Goal: Task Accomplishment & Management: Use online tool/utility

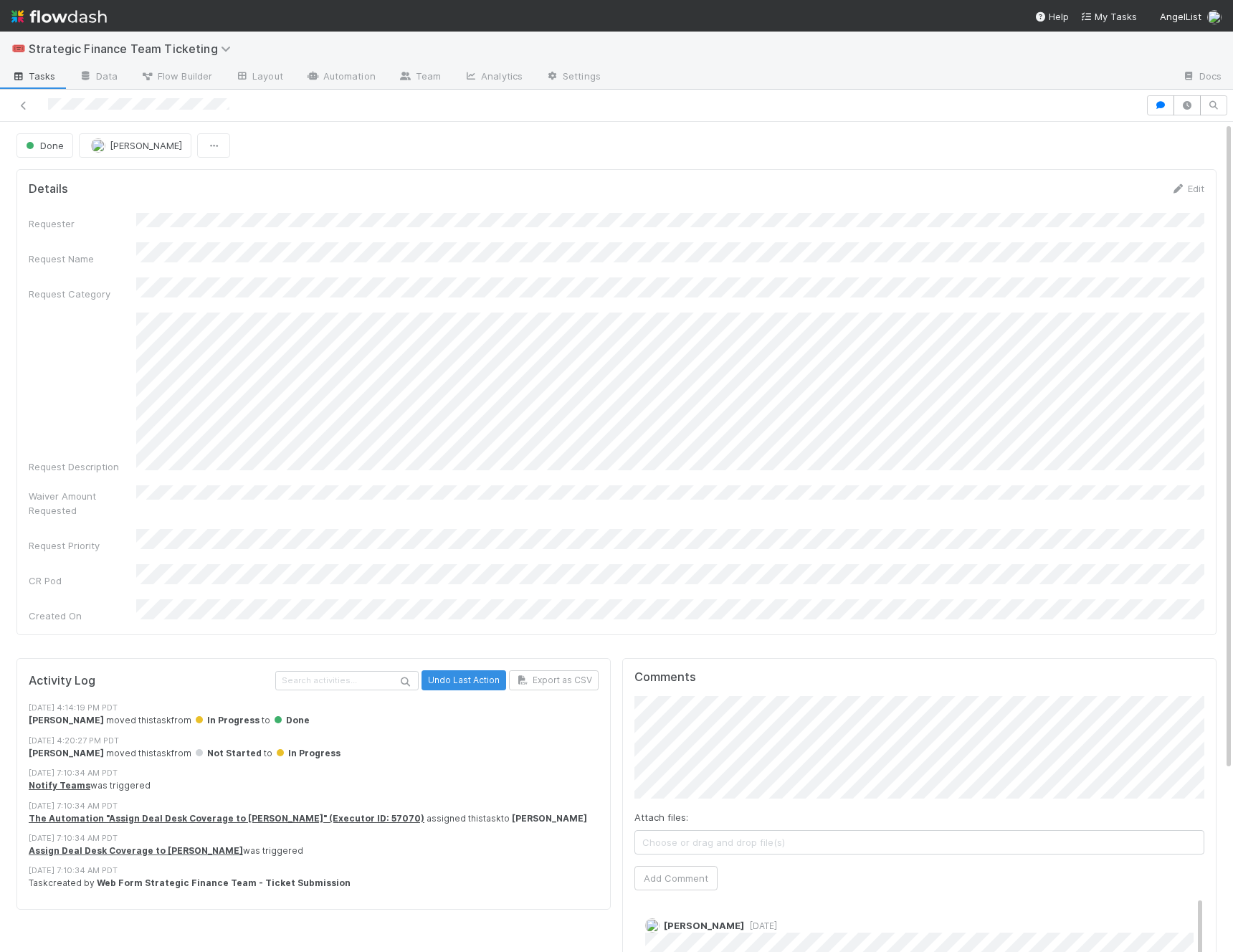
click at [53, 371] on div "Request Description" at bounding box center [616, 393] width 1176 height 161
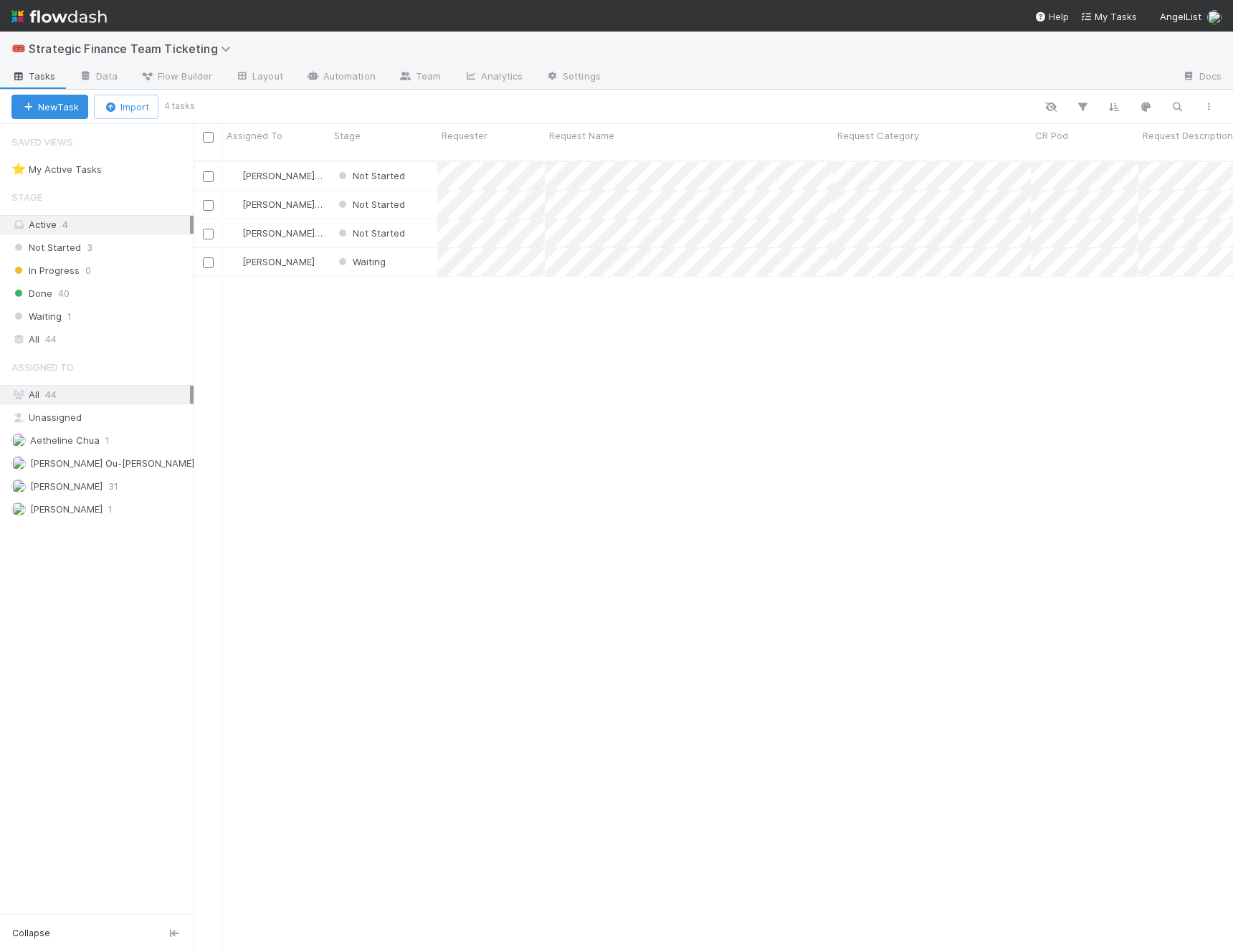
scroll to position [1, 1]
click at [79, 314] on div "Waiting 1" at bounding box center [102, 316] width 182 height 18
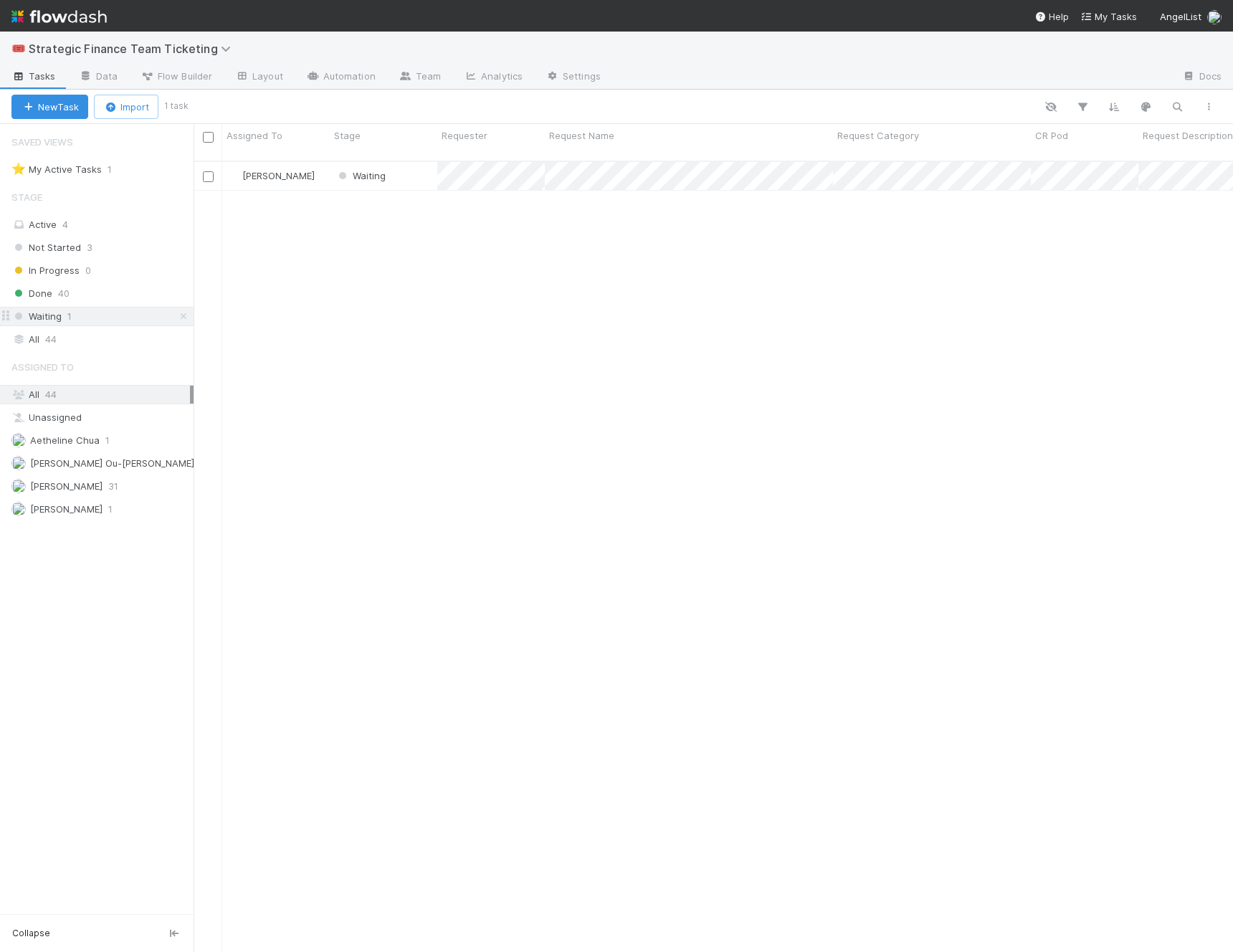
scroll to position [1, 1]
click at [77, 299] on div "Done 40" at bounding box center [102, 293] width 182 height 18
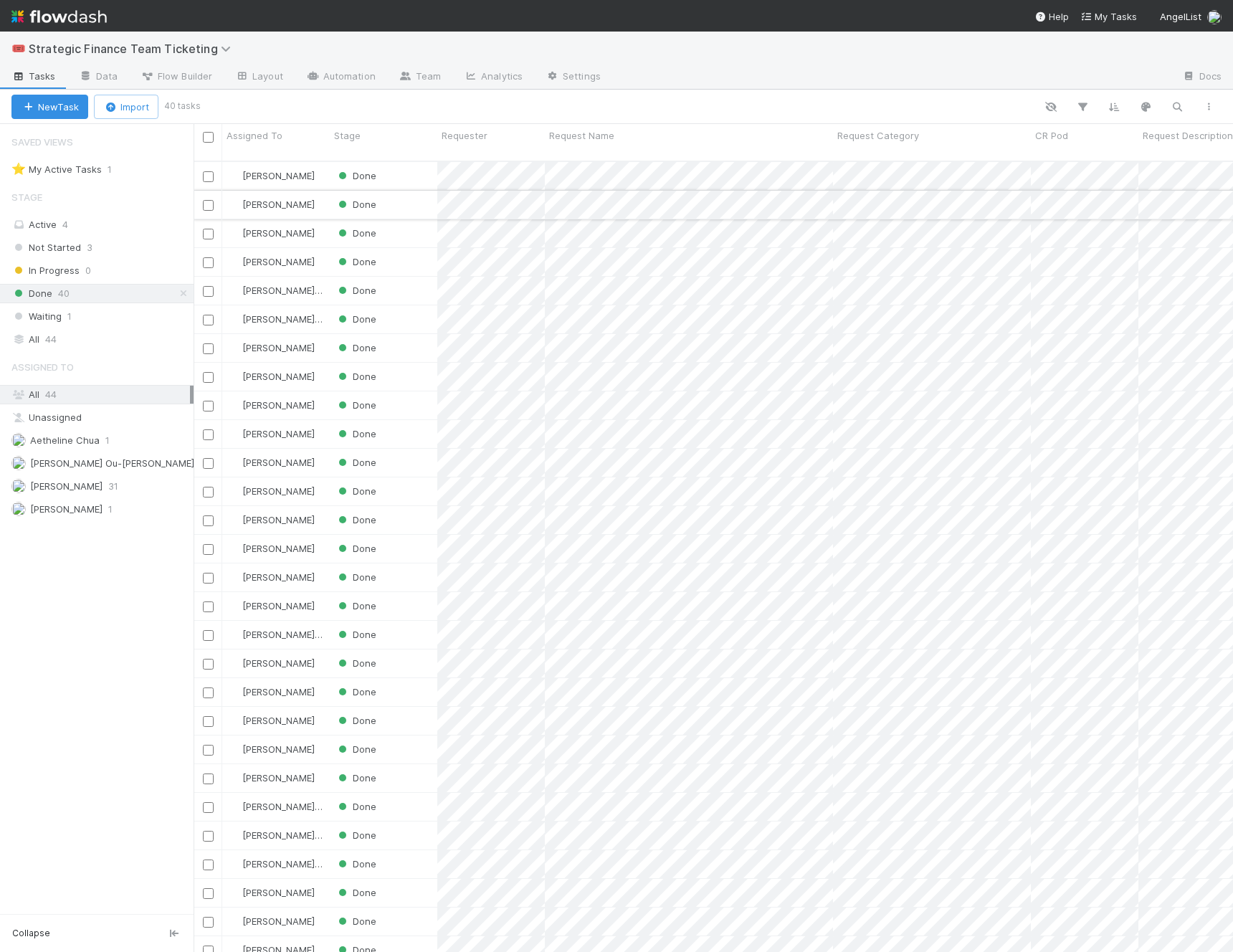
click at [408, 194] on div "Done" at bounding box center [383, 204] width 108 height 28
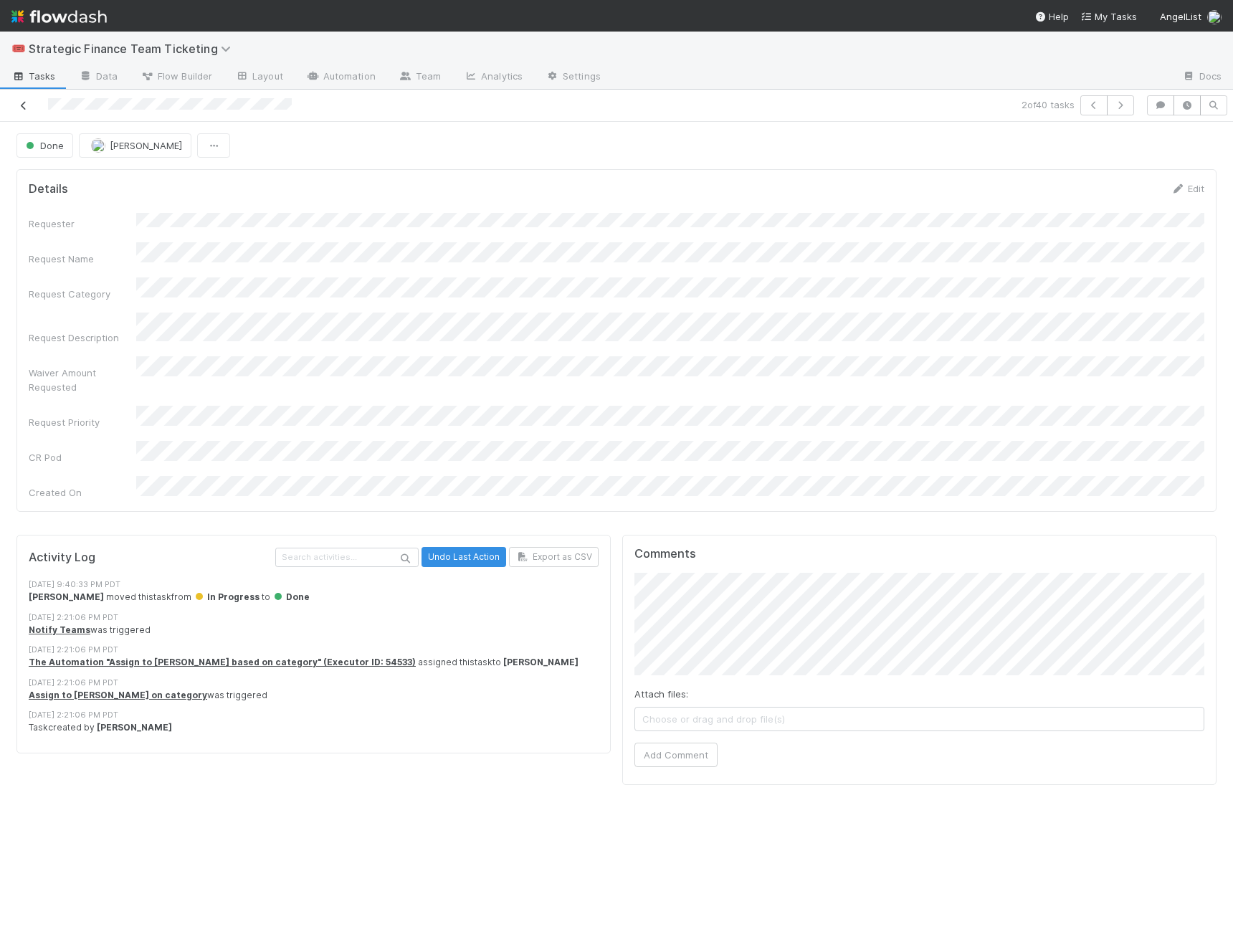
click at [25, 105] on icon at bounding box center [23, 105] width 15 height 9
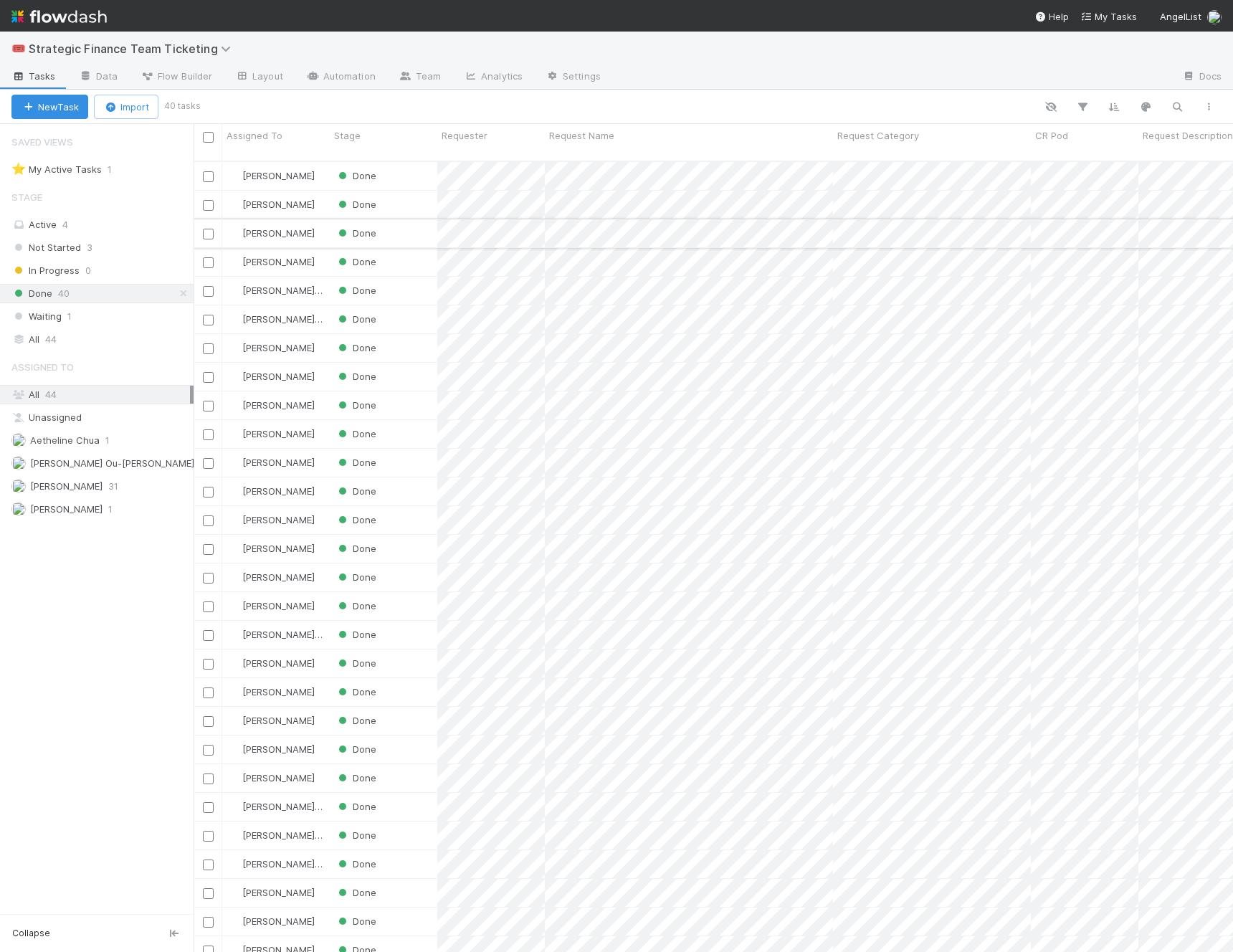
click at [418, 227] on div "Done" at bounding box center [383, 233] width 108 height 28
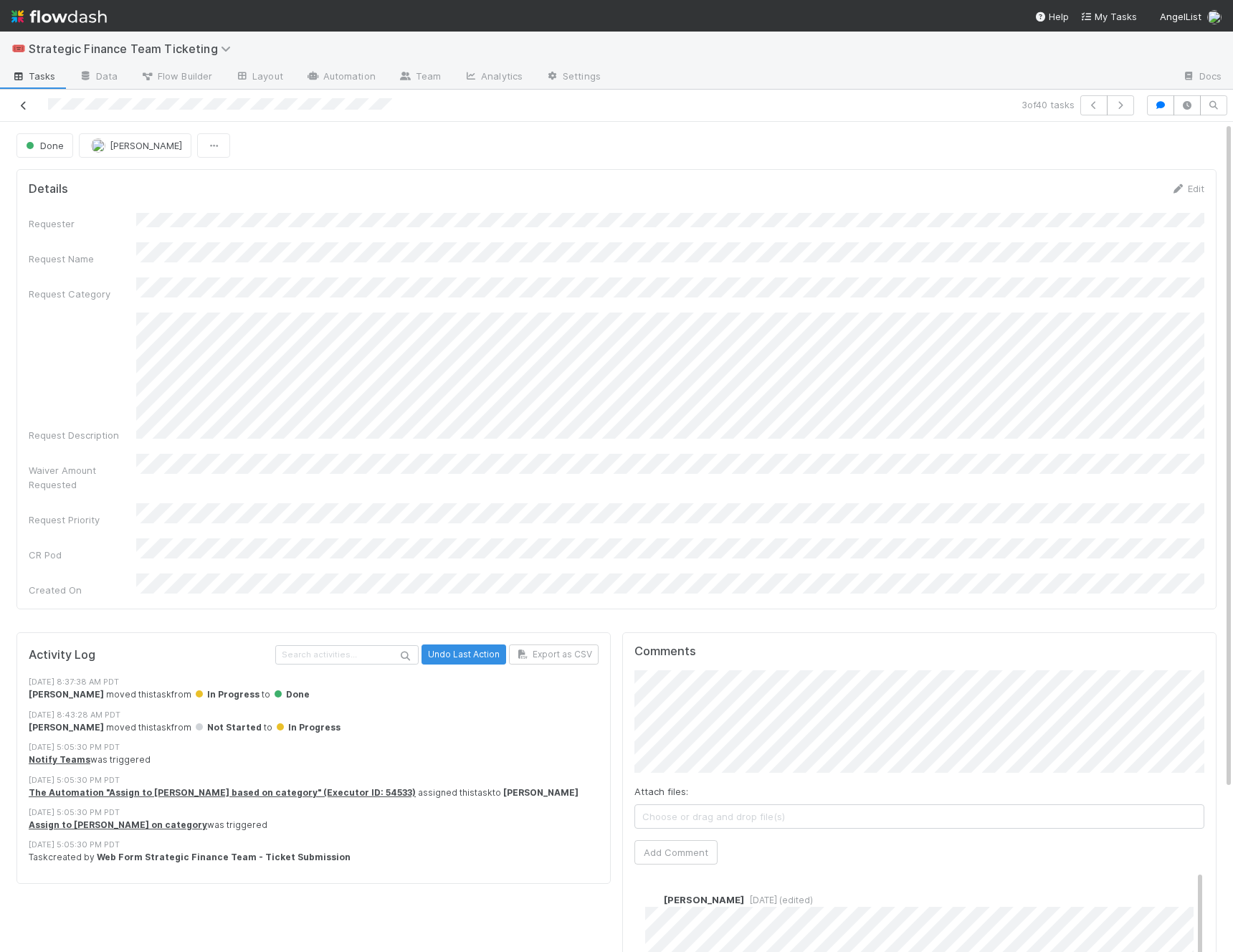
click at [21, 108] on icon at bounding box center [23, 105] width 15 height 9
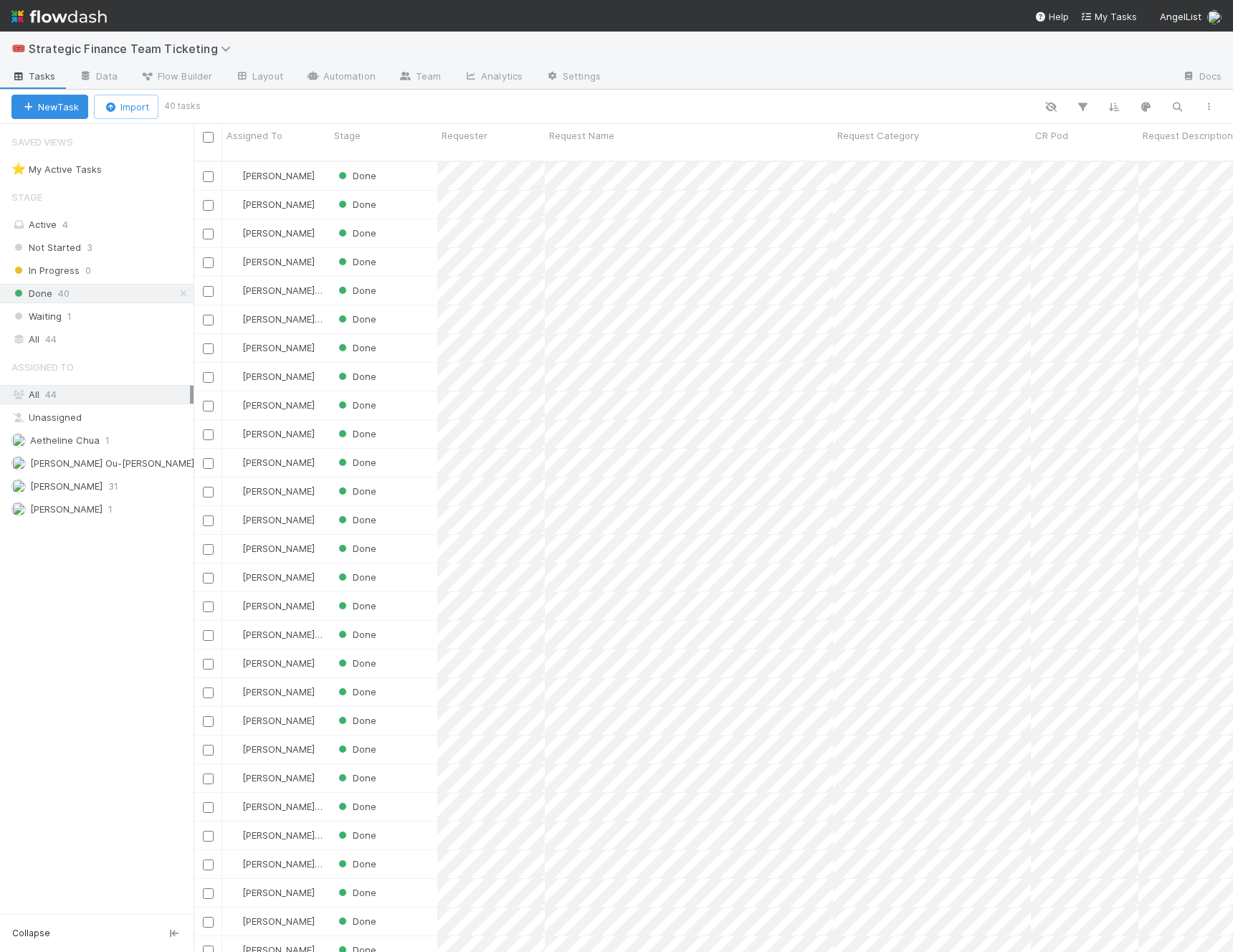
scroll to position [803, 1040]
click at [59, 243] on span "Not Started" at bounding box center [45, 248] width 69 height 18
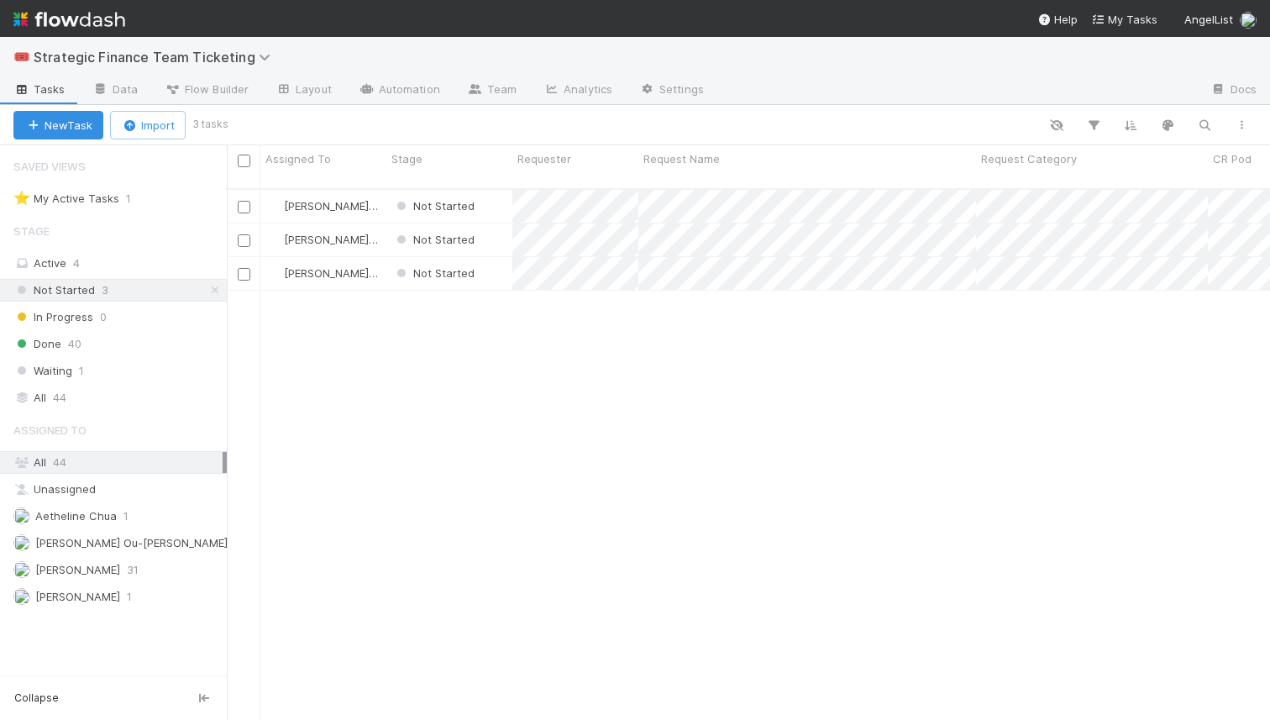
scroll to position [544, 1043]
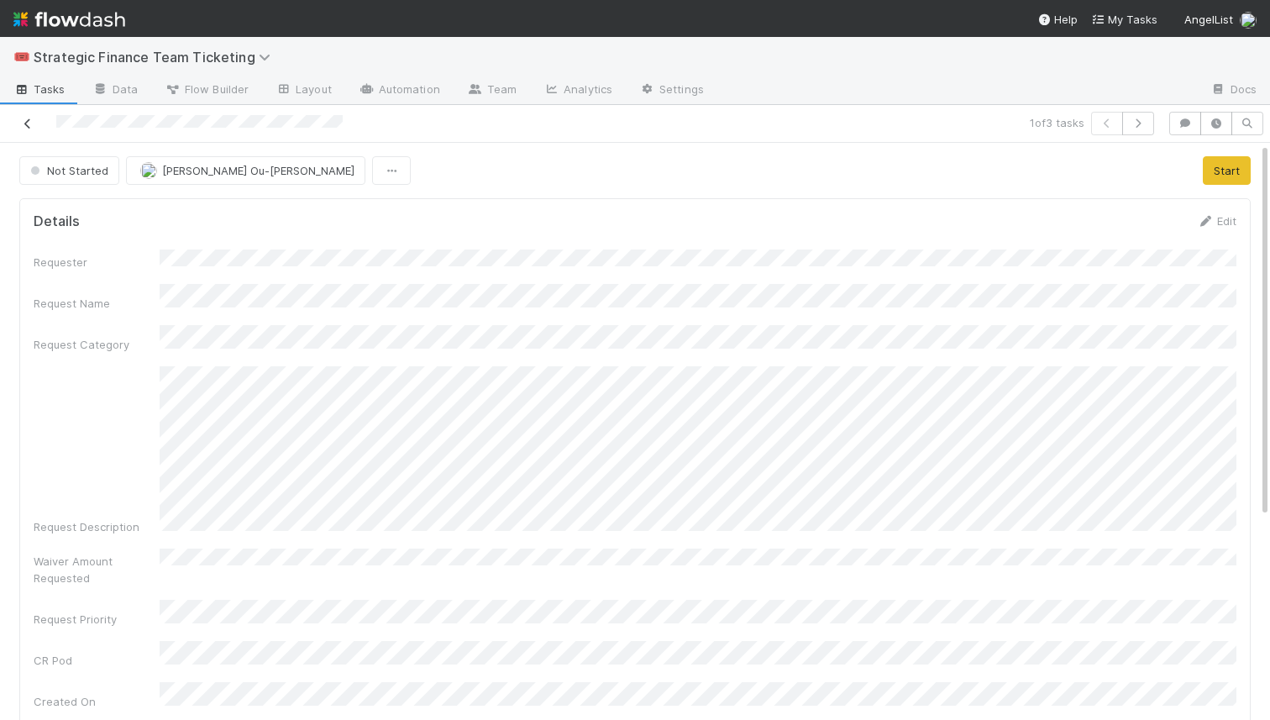
click at [26, 124] on icon at bounding box center [27, 123] width 17 height 11
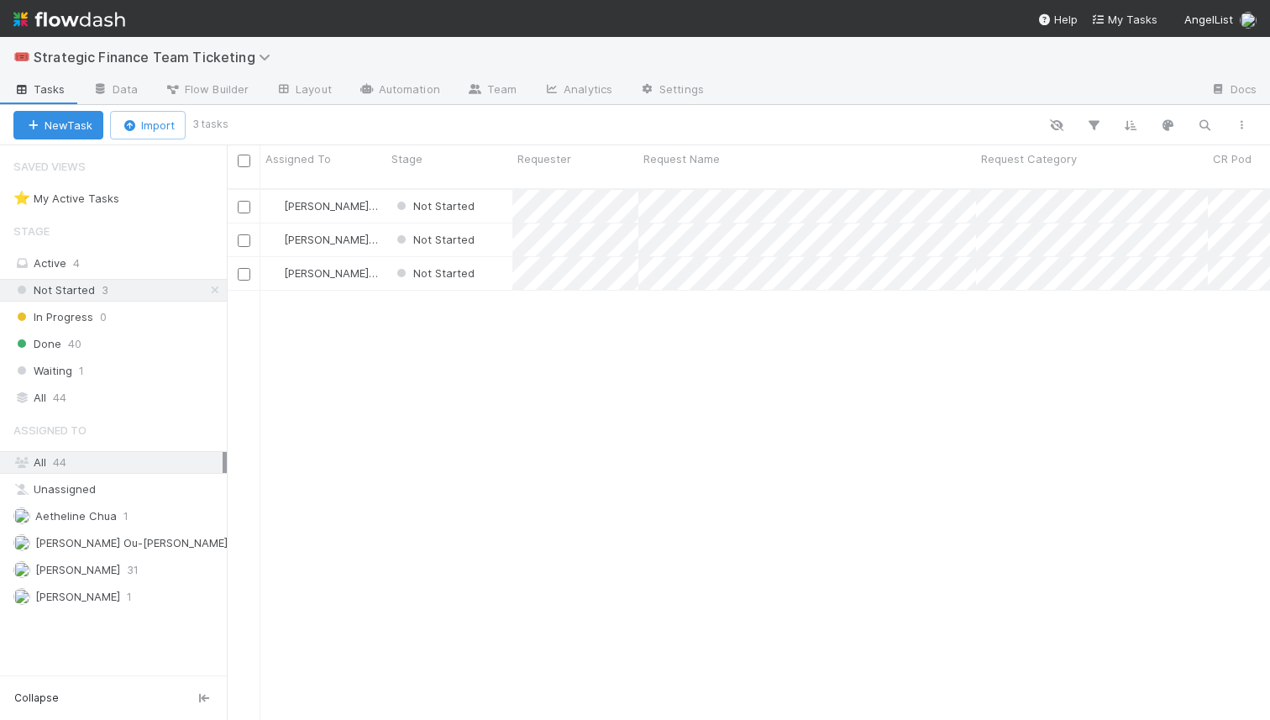
scroll to position [544, 1043]
click at [497, 228] on div "Not Started" at bounding box center [449, 239] width 126 height 33
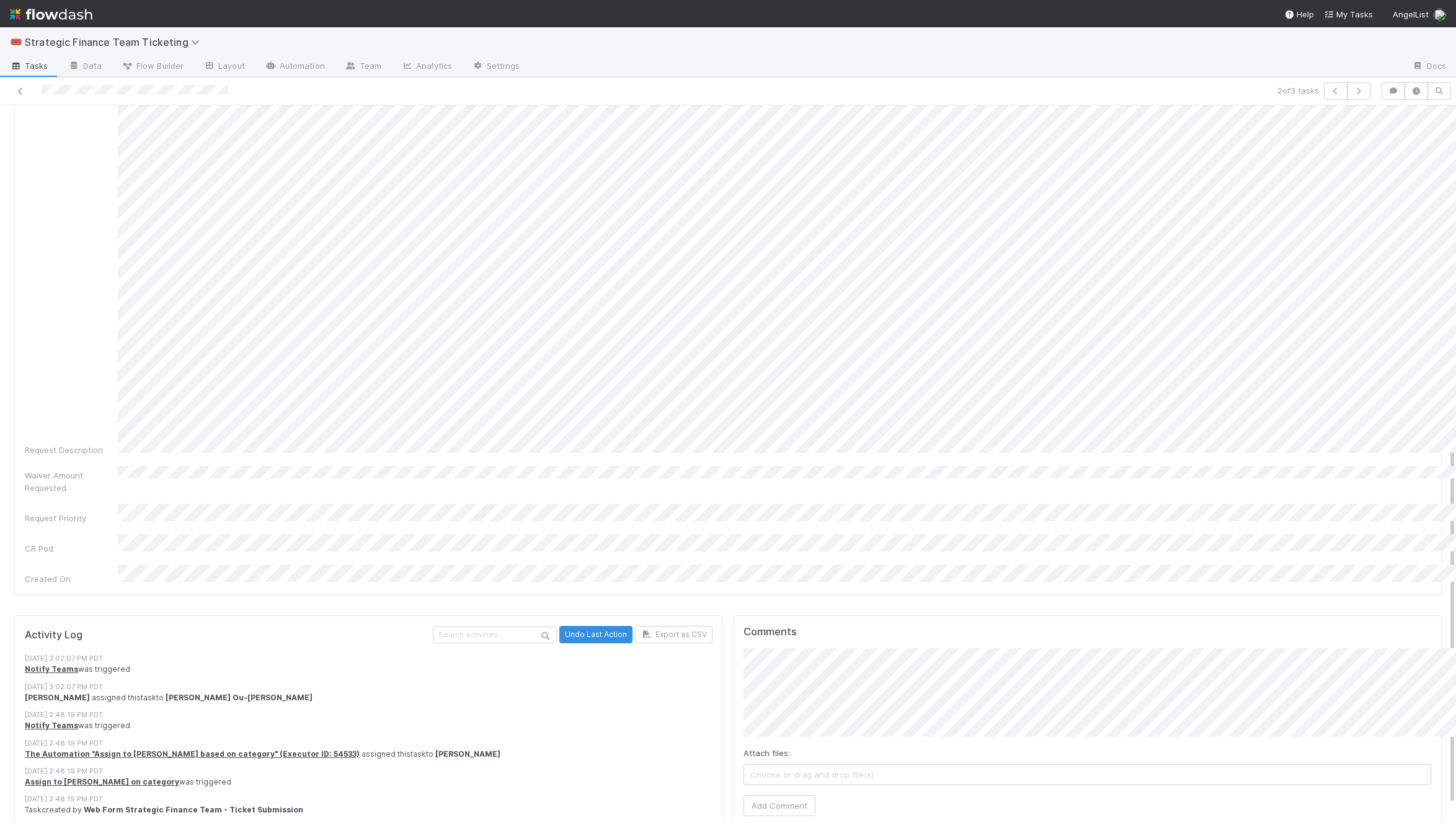
scroll to position [249, 0]
